Goal: Task Accomplishment & Management: Manage account settings

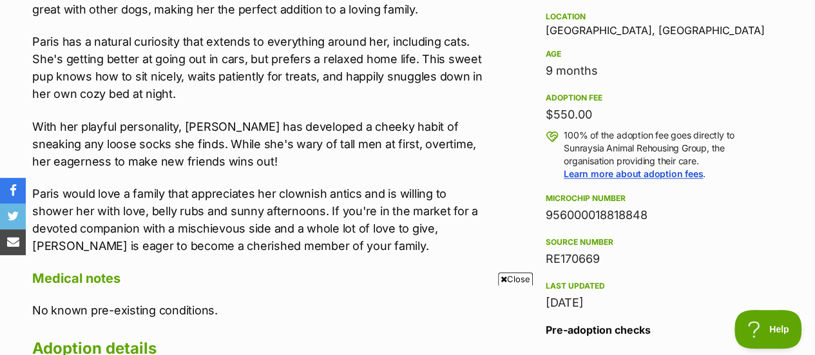
scroll to position [902, 0]
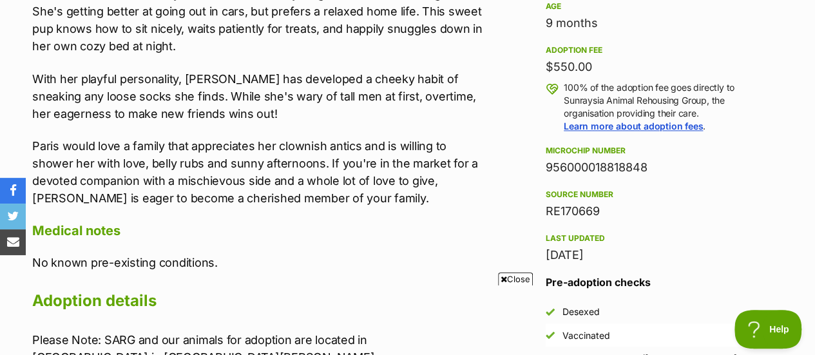
click at [510, 277] on span "Close" at bounding box center [515, 278] width 35 height 13
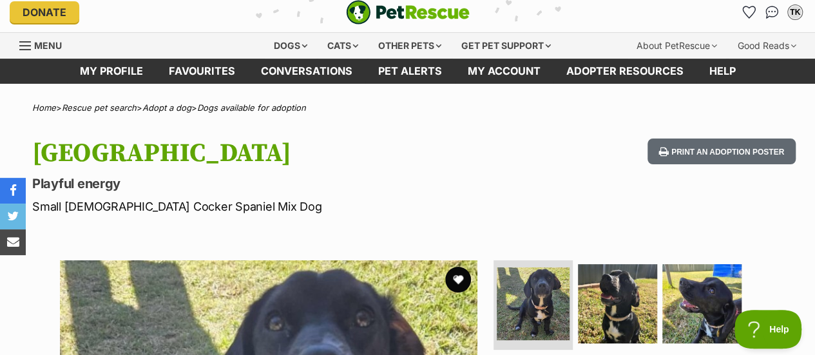
scroll to position [0, 0]
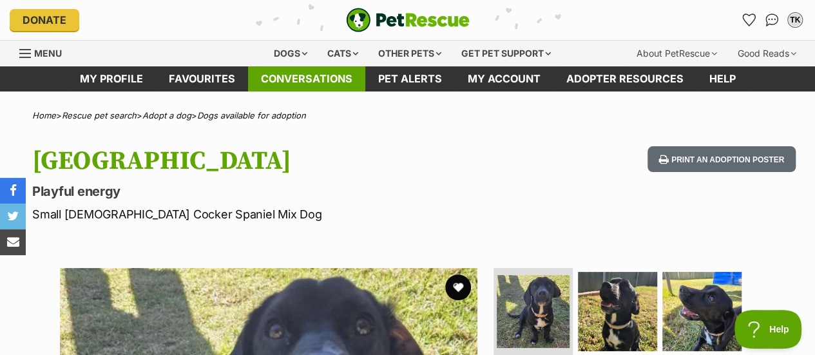
click at [288, 77] on link "Conversations" at bounding box center [306, 78] width 117 height 25
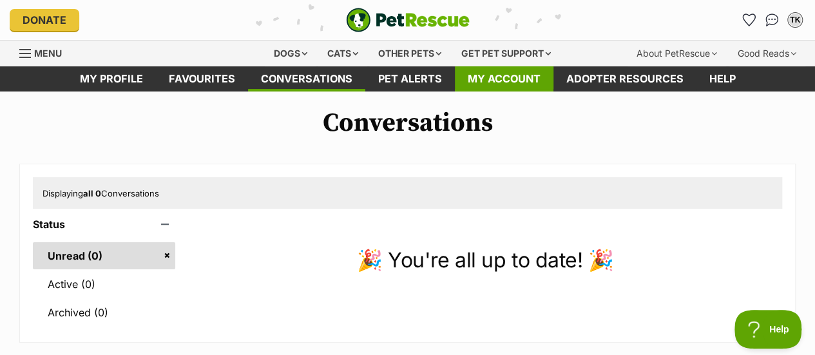
click at [502, 73] on link "My account" at bounding box center [504, 78] width 99 height 25
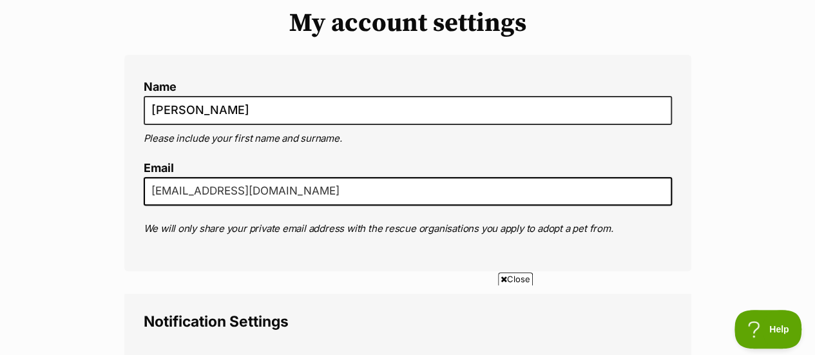
scroll to position [129, 0]
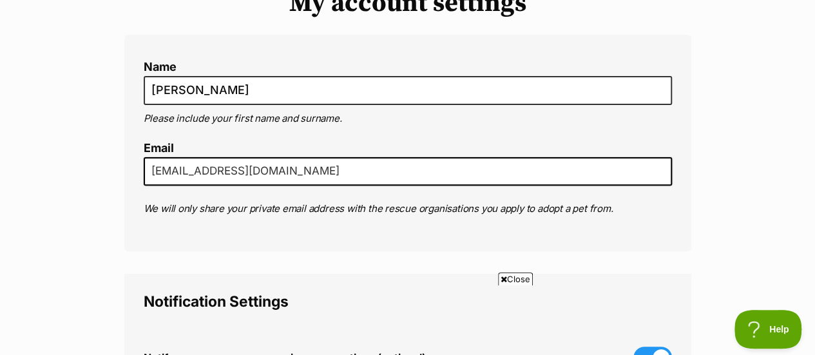
click at [509, 277] on span "Close" at bounding box center [515, 278] width 35 height 13
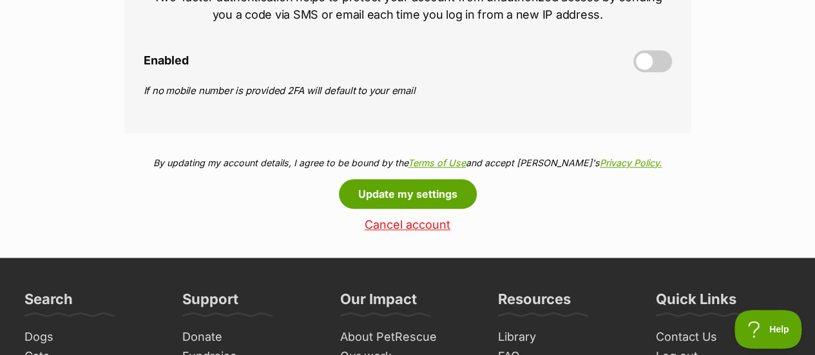
scroll to position [644, 0]
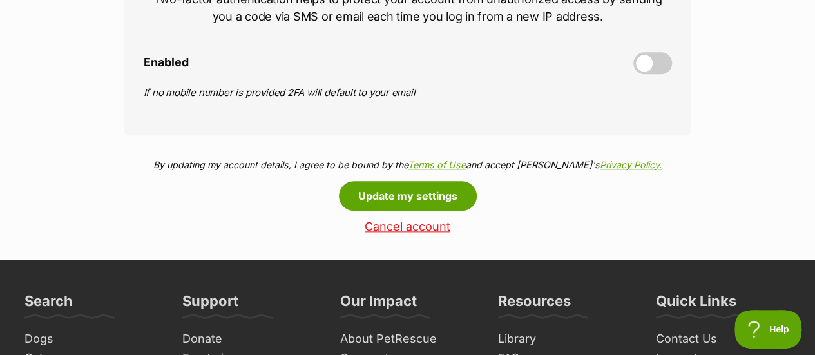
click at [401, 224] on link "Cancel account" at bounding box center [407, 227] width 567 height 14
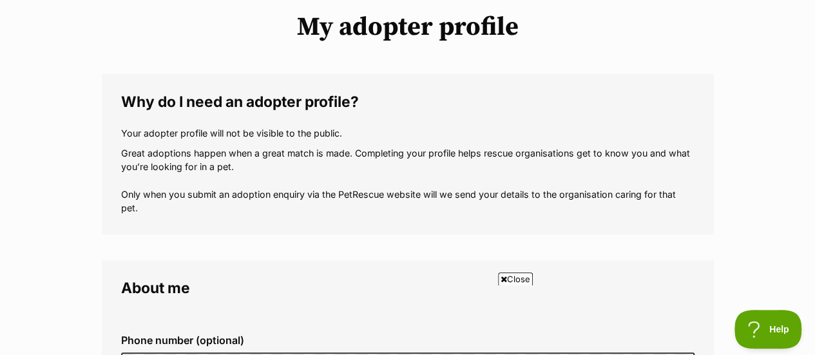
scroll to position [129, 0]
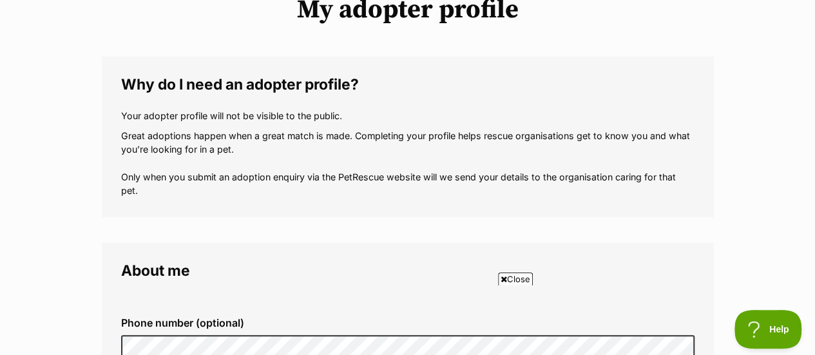
click at [510, 272] on span "Close" at bounding box center [515, 278] width 35 height 13
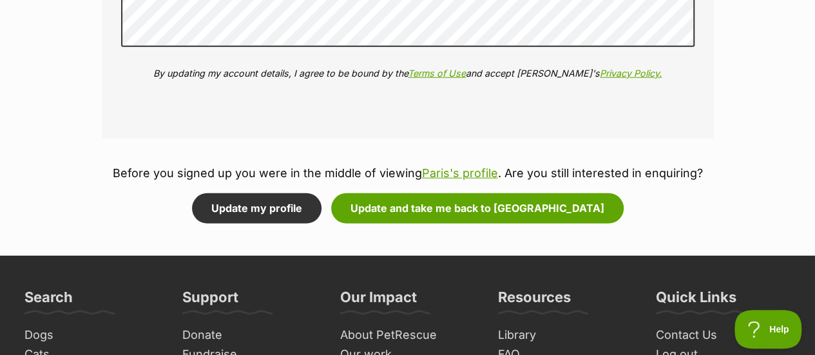
scroll to position [1739, 0]
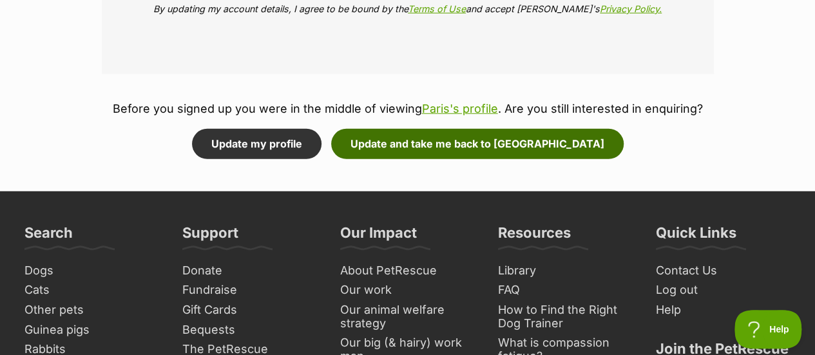
click at [465, 143] on button "Update and take me back to Paris" at bounding box center [477, 144] width 292 height 30
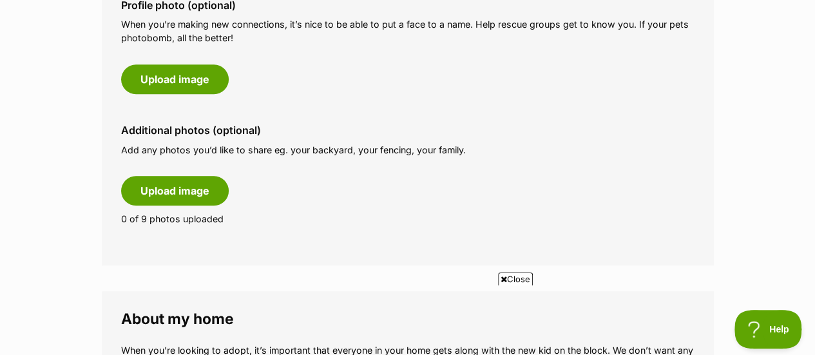
scroll to position [708, 0]
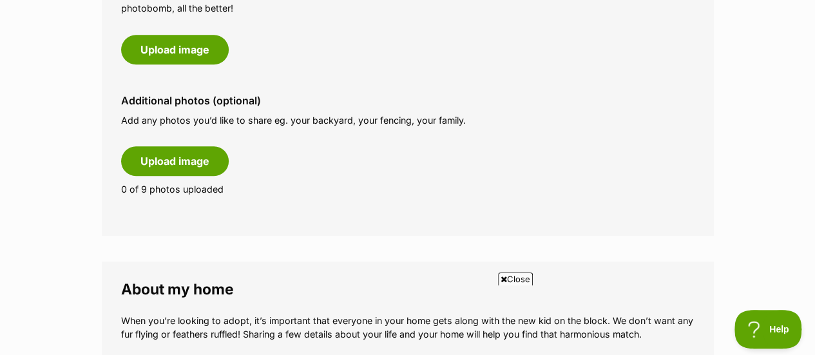
click at [514, 278] on span "Close" at bounding box center [515, 278] width 35 height 13
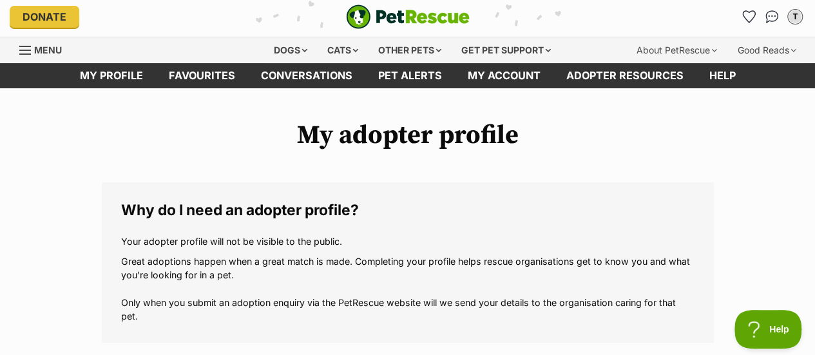
scroll to position [0, 0]
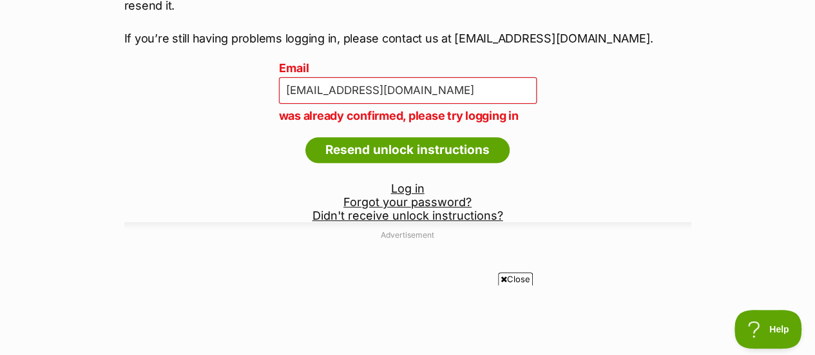
scroll to position [193, 0]
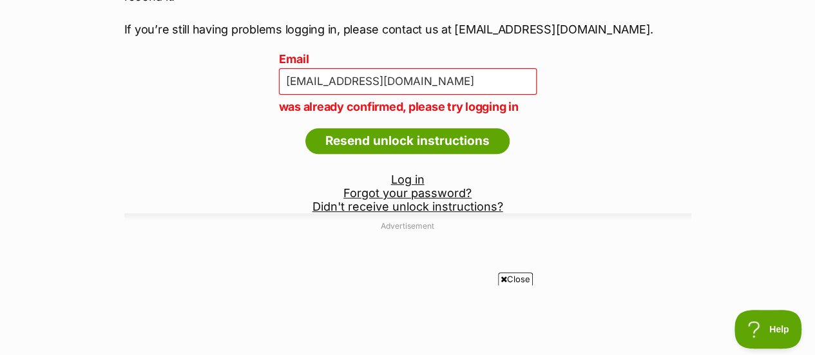
click at [509, 276] on span "Close" at bounding box center [515, 278] width 35 height 13
